Goal: Task Accomplishment & Management: Manage account settings

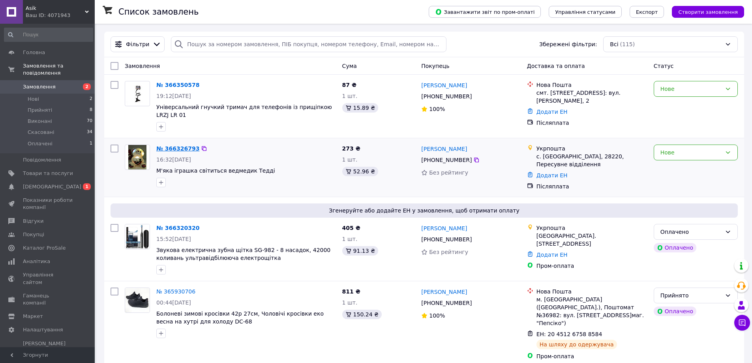
click at [168, 150] on link "№ 366326793" at bounding box center [177, 148] width 43 height 6
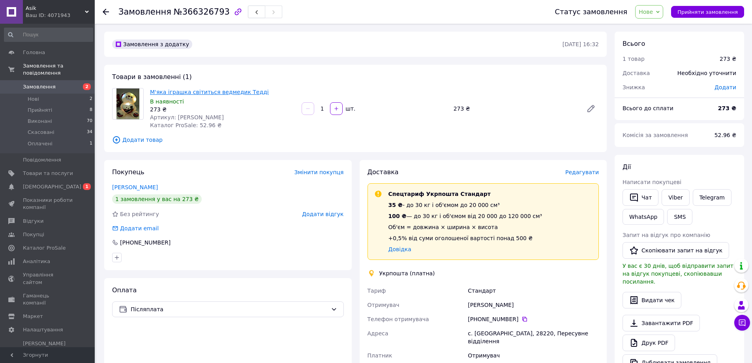
click at [186, 90] on link "М'яка іграшка світиться ведмедик Тедді" at bounding box center [209, 92] width 119 height 6
click at [179, 116] on span "Артикул: Teddi" at bounding box center [187, 117] width 74 height 6
copy span "Teddi"
click at [663, 8] on span "Нове" at bounding box center [649, 11] width 28 height 13
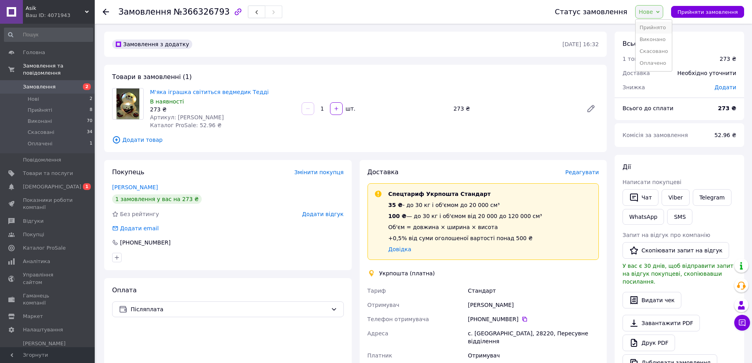
click at [648, 26] on li "Прийнято" at bounding box center [654, 28] width 36 height 12
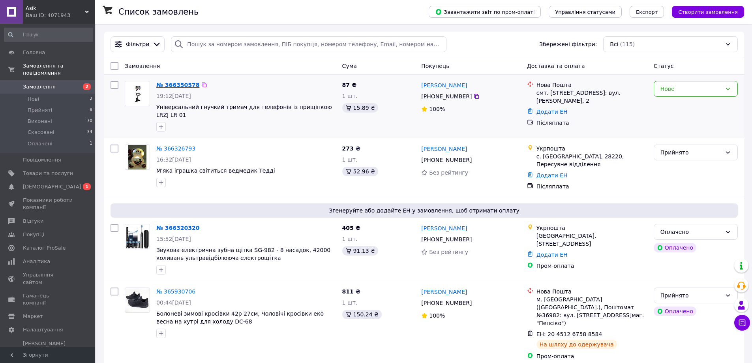
click at [171, 85] on link "№ 366350578" at bounding box center [177, 85] width 43 height 6
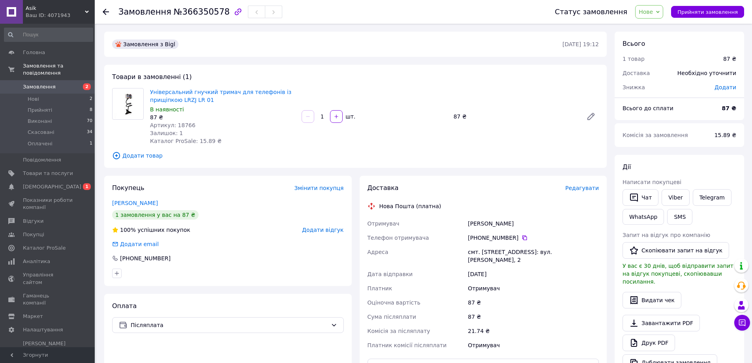
click at [179, 123] on span "Артикул: 18766" at bounding box center [172, 125] width 45 height 6
copy span "18766"
click at [173, 99] on link "Універсальний гнучкий тримач для телефонів із прищіпкою LRZJ LR 01" at bounding box center [220, 96] width 141 height 14
copy span "18766"
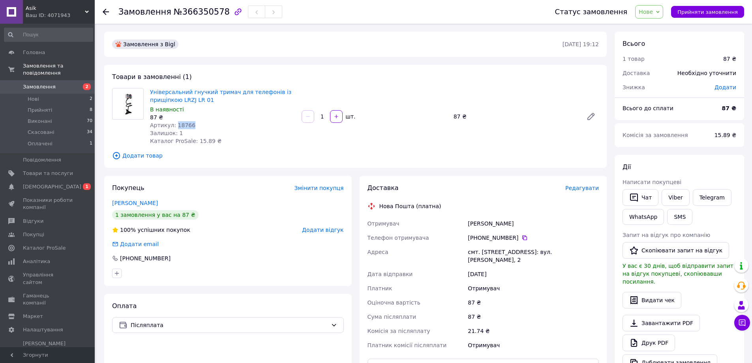
click at [652, 9] on span "Нове" at bounding box center [646, 12] width 14 height 6
click at [655, 24] on li "Прийнято" at bounding box center [654, 28] width 36 height 12
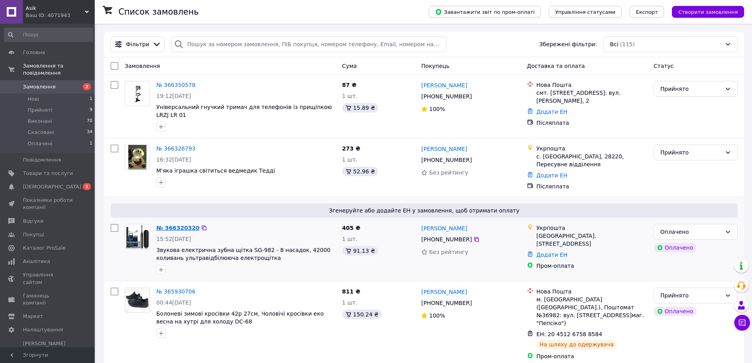
click at [174, 227] on link "№ 366320320" at bounding box center [177, 228] width 43 height 6
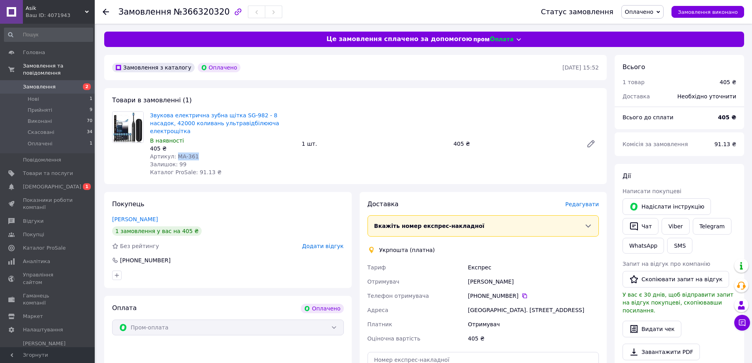
drag, startPoint x: 173, startPoint y: 149, endPoint x: 202, endPoint y: 149, distance: 28.8
click at [202, 152] on div "Артикул: MA-361" at bounding box center [222, 156] width 145 height 8
copy span "MA-361"
click at [178, 116] on link "Звукова електрична зубна щітка SG-982 - 8 насадок, 42000 коливань ультравідбілю…" at bounding box center [214, 123] width 129 height 22
click at [660, 11] on icon at bounding box center [659, 12] width 4 height 2
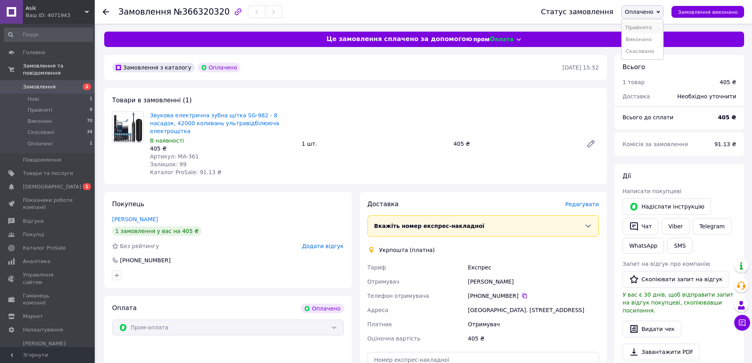
click at [655, 23] on li "Прийнято" at bounding box center [642, 28] width 41 height 12
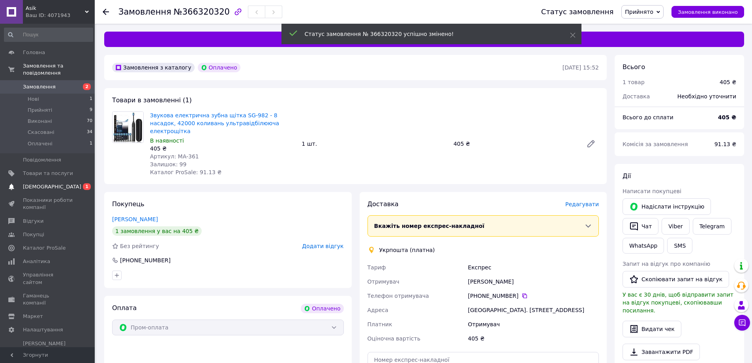
click at [60, 184] on link "Сповіщення 0 1" at bounding box center [48, 186] width 97 height 13
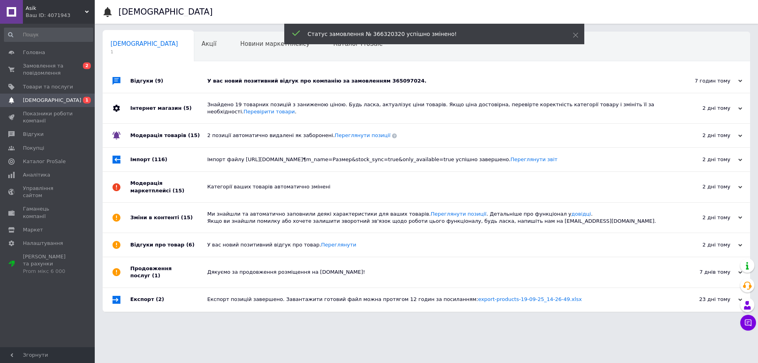
click at [216, 73] on div "У вас новий позитивний відгук про компанію за замовленням 365097024." at bounding box center [435, 81] width 456 height 24
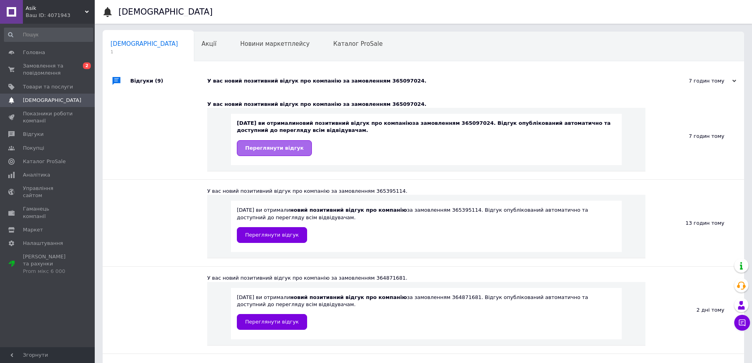
click at [273, 147] on span "Переглянути відгук" at bounding box center [274, 148] width 58 height 6
click at [51, 69] on span "Замовлення та повідомлення" at bounding box center [48, 69] width 50 height 14
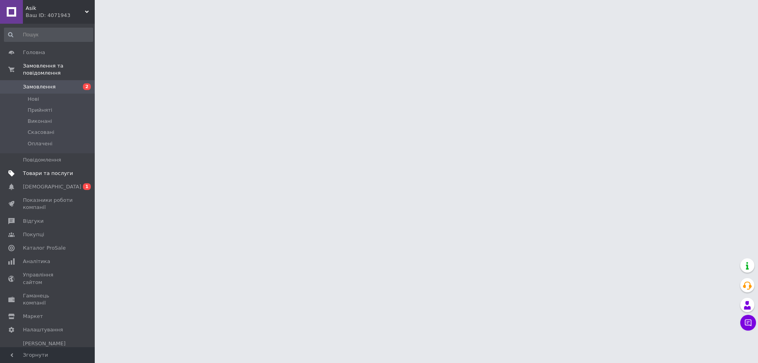
click at [42, 170] on span "Товари та послуги" at bounding box center [48, 173] width 50 height 7
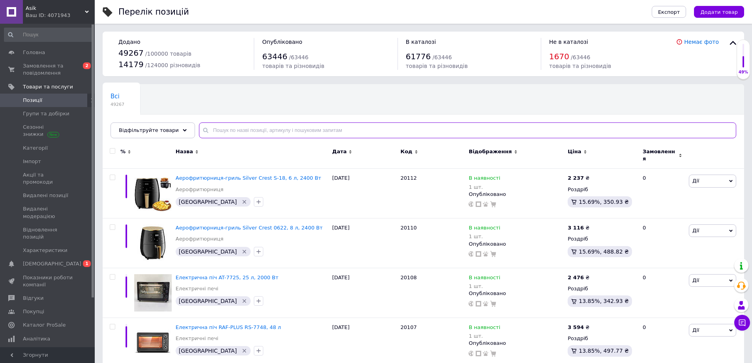
click at [278, 132] on input "text" at bounding box center [467, 130] width 537 height 16
paste input "Teddi"
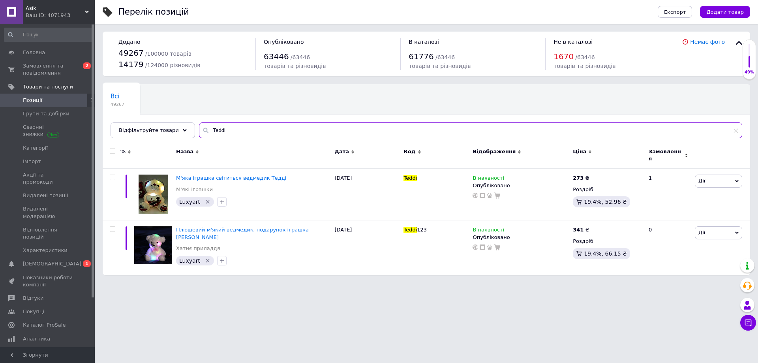
click at [246, 135] on input "Teddi" at bounding box center [470, 130] width 543 height 16
paste input "18766"
type input "18766"
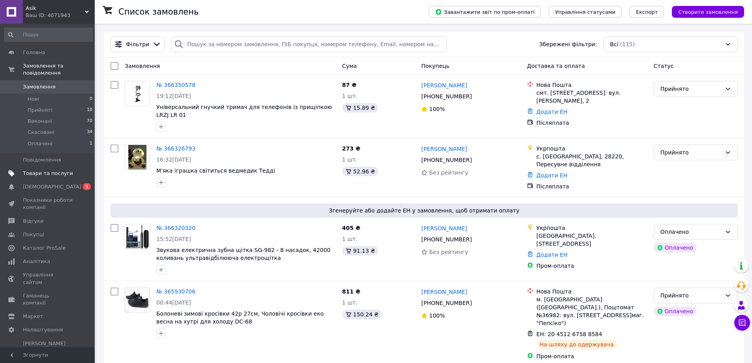
click at [34, 170] on span "Товари та послуги" at bounding box center [48, 173] width 50 height 7
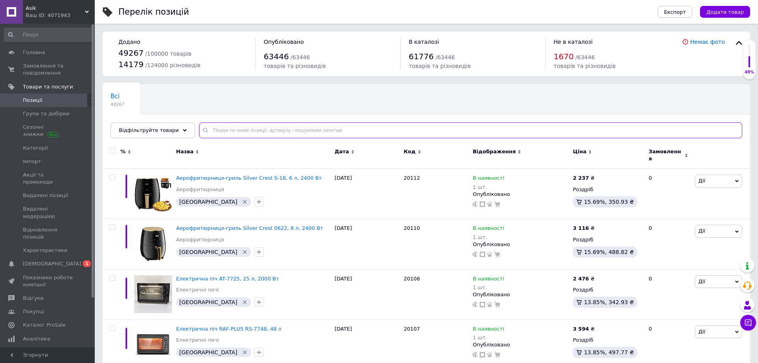
click at [225, 130] on input "text" at bounding box center [470, 130] width 543 height 16
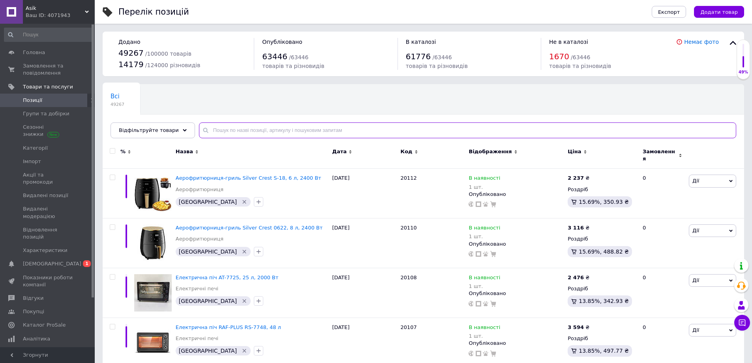
paste input "MA-361"
type input "MA-361"
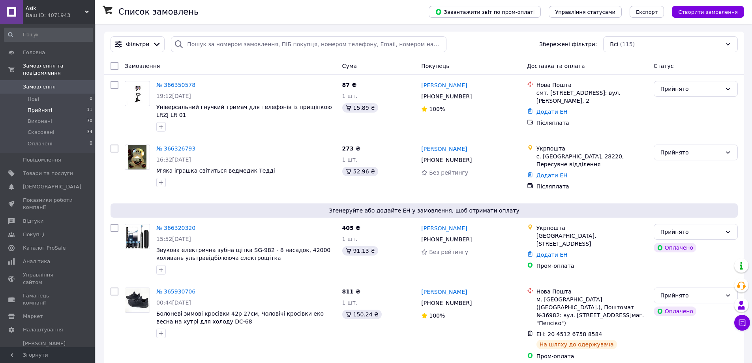
click at [54, 105] on li "Прийняті 11" at bounding box center [48, 110] width 97 height 11
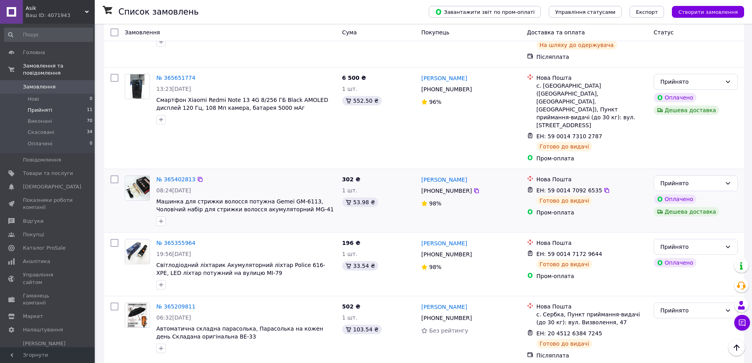
scroll to position [536, 0]
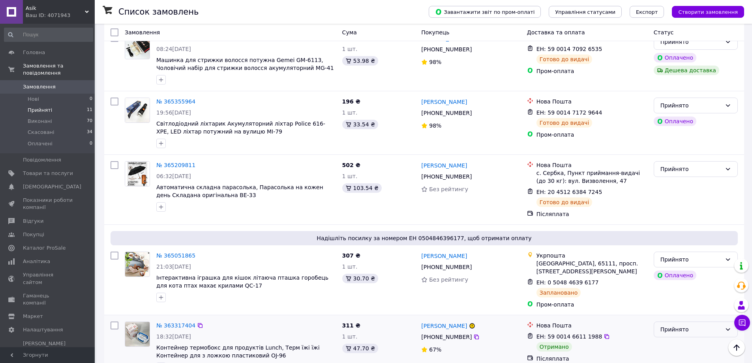
click at [677, 325] on div "Прийнято" at bounding box center [691, 329] width 61 height 9
click at [677, 322] on li "Виконано" at bounding box center [695, 323] width 83 height 14
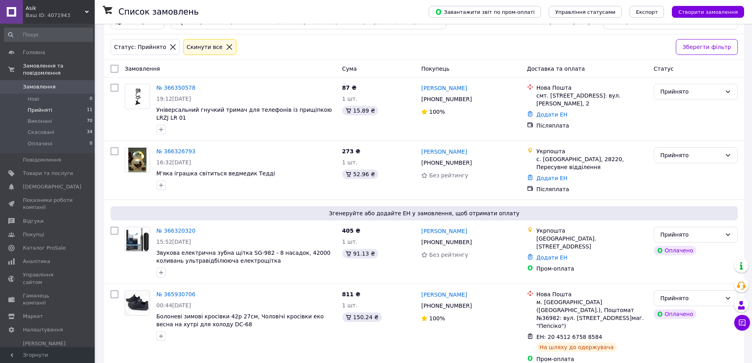
scroll to position [0, 0]
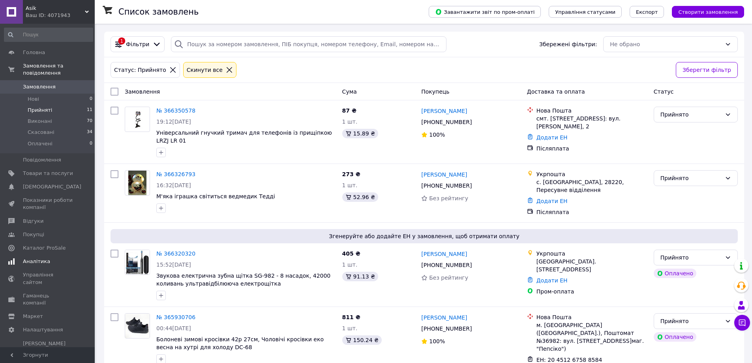
click at [38, 258] on span "Аналітика" at bounding box center [36, 261] width 27 height 7
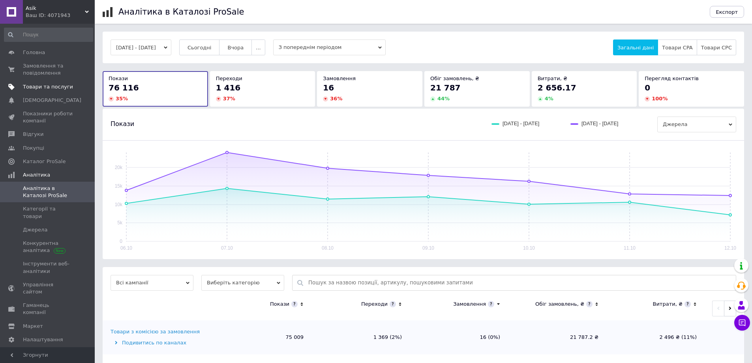
click at [62, 84] on span "Товари та послуги" at bounding box center [48, 86] width 50 height 7
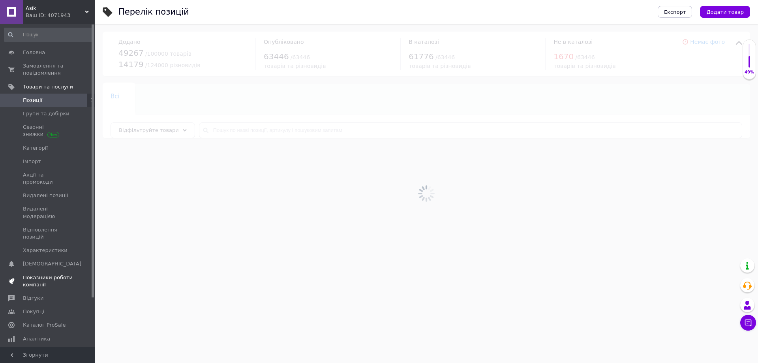
click at [55, 274] on span "Показники роботи компанії" at bounding box center [48, 281] width 50 height 14
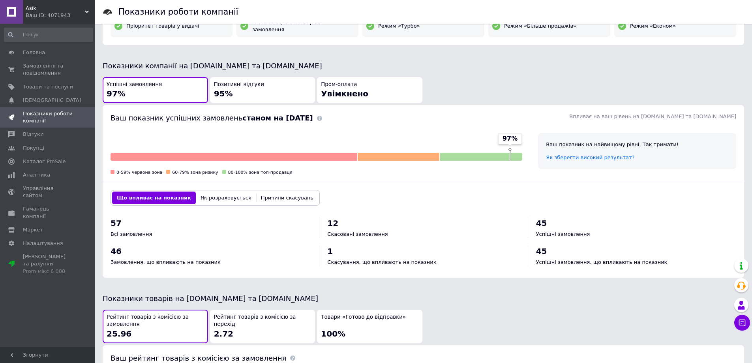
scroll to position [237, 0]
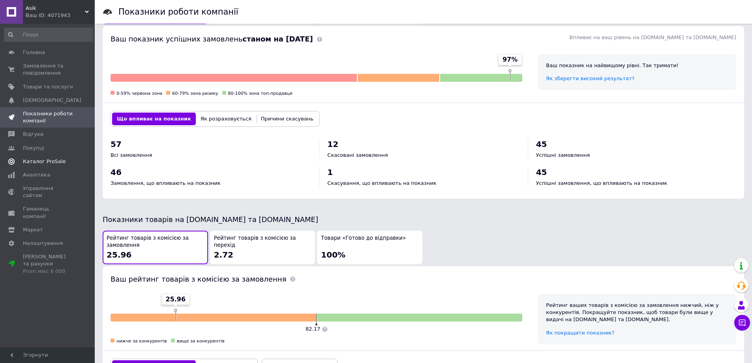
click at [55, 163] on span "Каталог ProSale" at bounding box center [44, 161] width 43 height 7
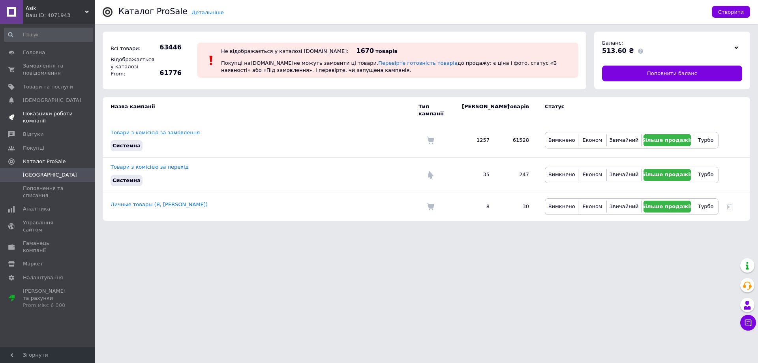
click at [49, 121] on span "Показники роботи компанії" at bounding box center [48, 117] width 50 height 14
